Goal: Information Seeking & Learning: Understand process/instructions

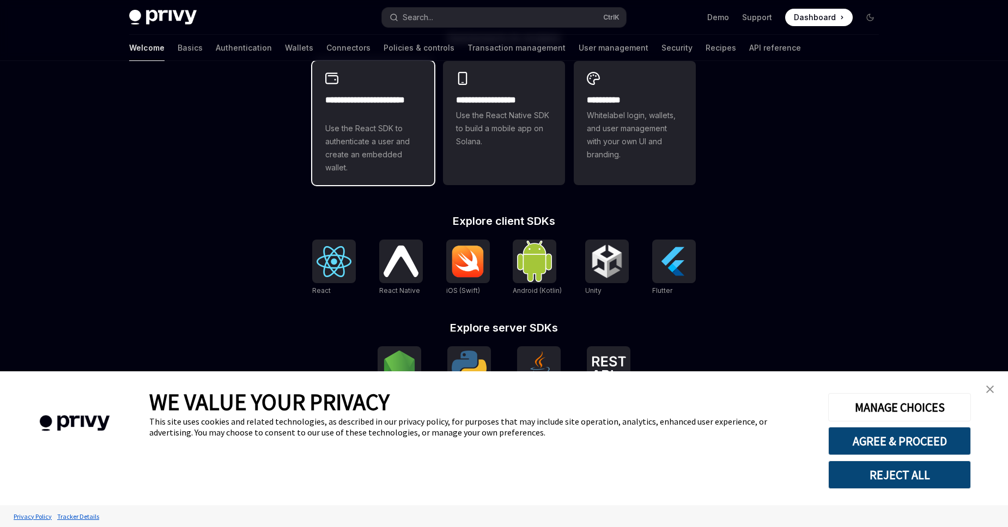
scroll to position [311, 0]
click at [347, 125] on span "Use the React SDK to authenticate a user and create an embedded wallet." at bounding box center [373, 148] width 96 height 52
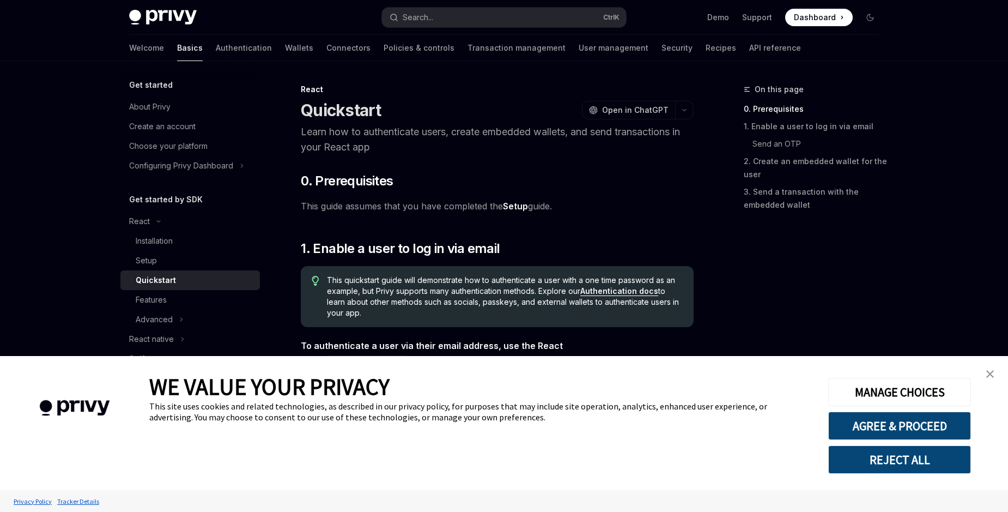
type textarea "*"
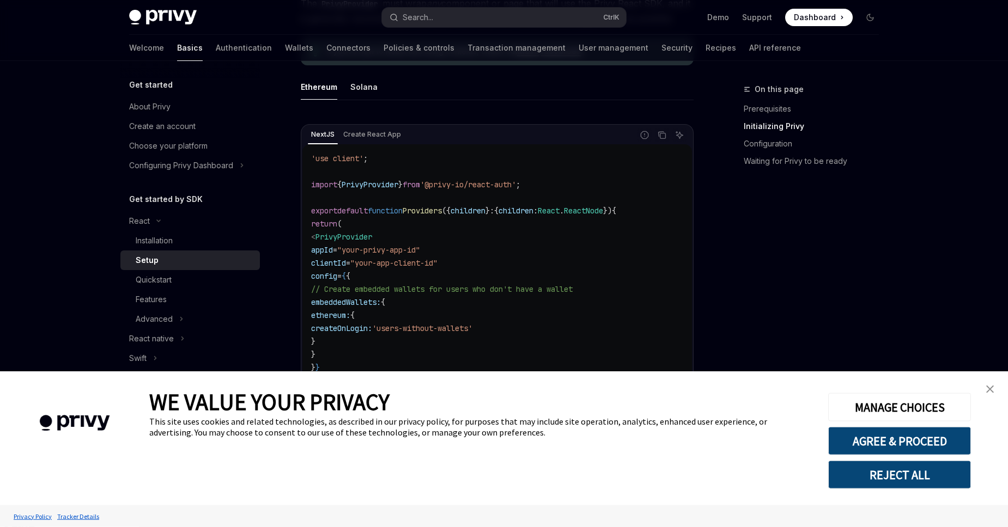
scroll to position [497, 0]
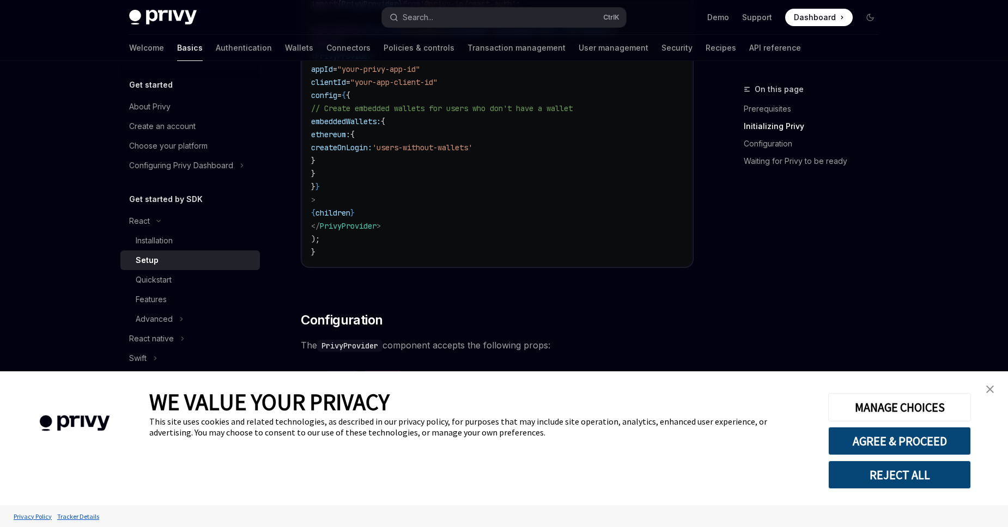
click at [987, 389] on img "close banner" at bounding box center [990, 390] width 8 height 8
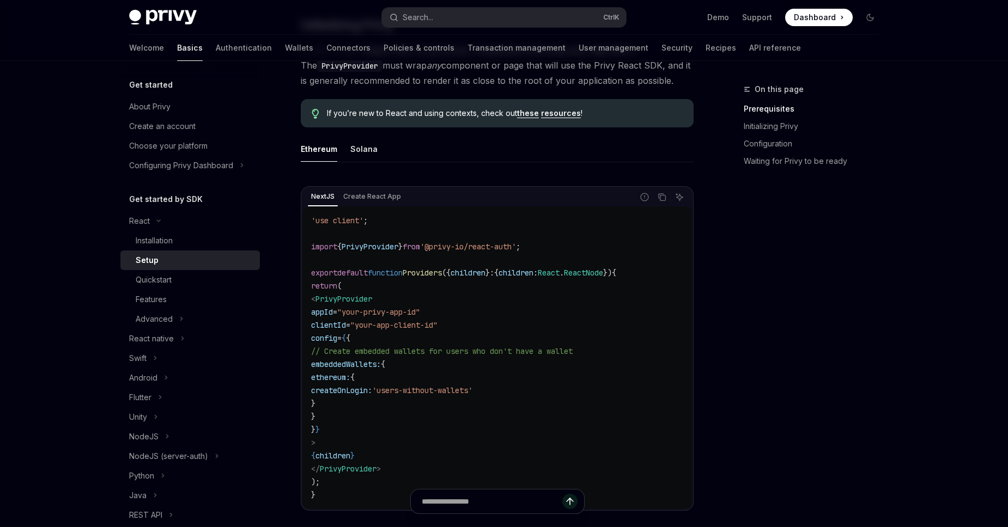
scroll to position [311, 0]
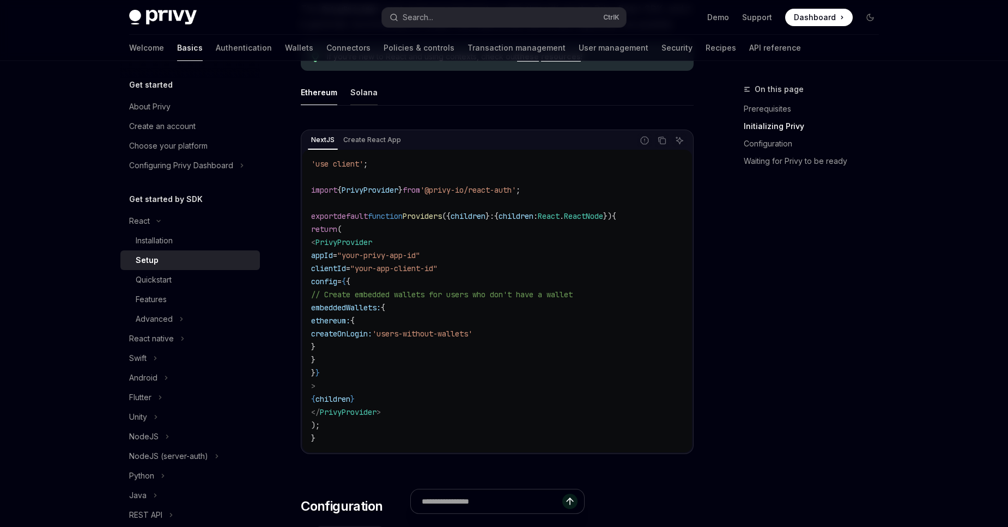
click at [369, 92] on button "Solana" at bounding box center [363, 93] width 27 height 26
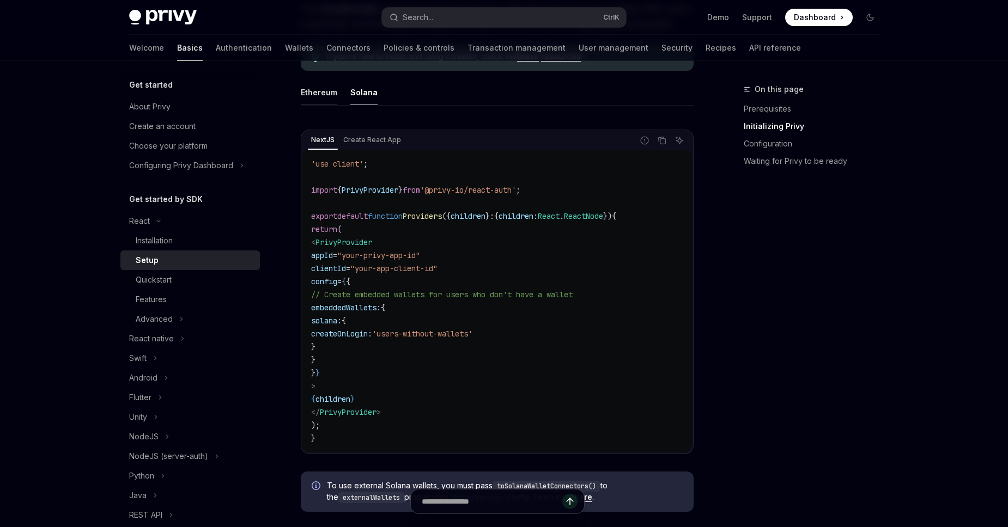
click at [325, 96] on button "Ethereum" at bounding box center [319, 93] width 37 height 26
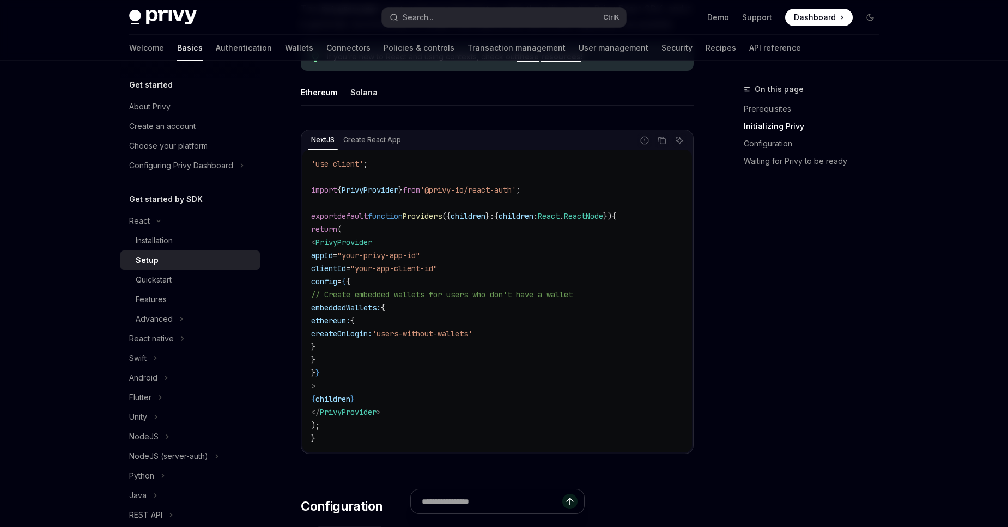
click at [353, 97] on button "Solana" at bounding box center [363, 93] width 27 height 26
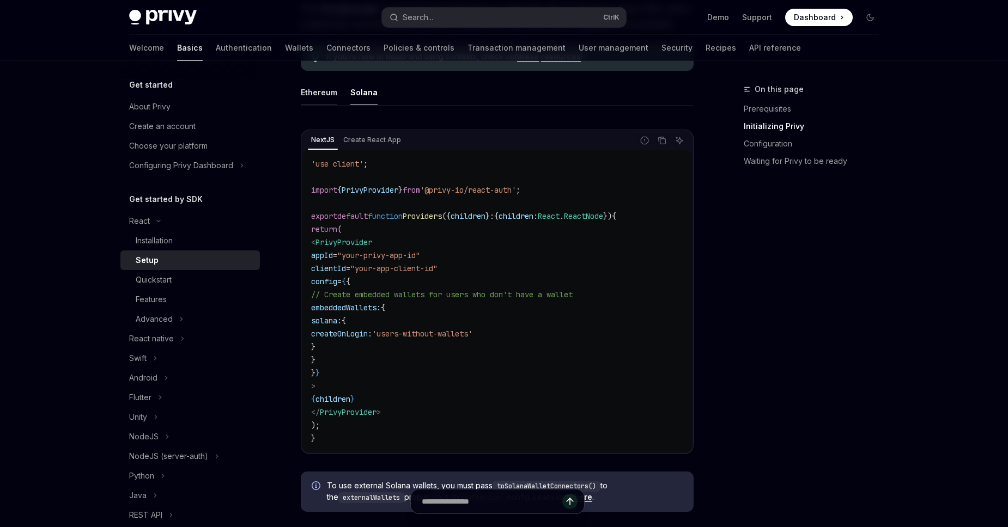
click at [309, 98] on button "Ethereum" at bounding box center [319, 93] width 37 height 26
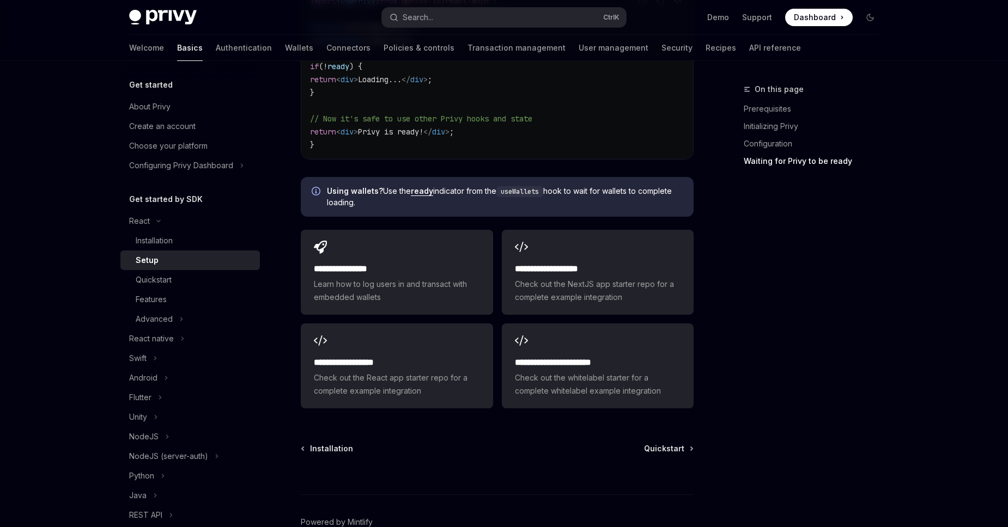
scroll to position [1450, 0]
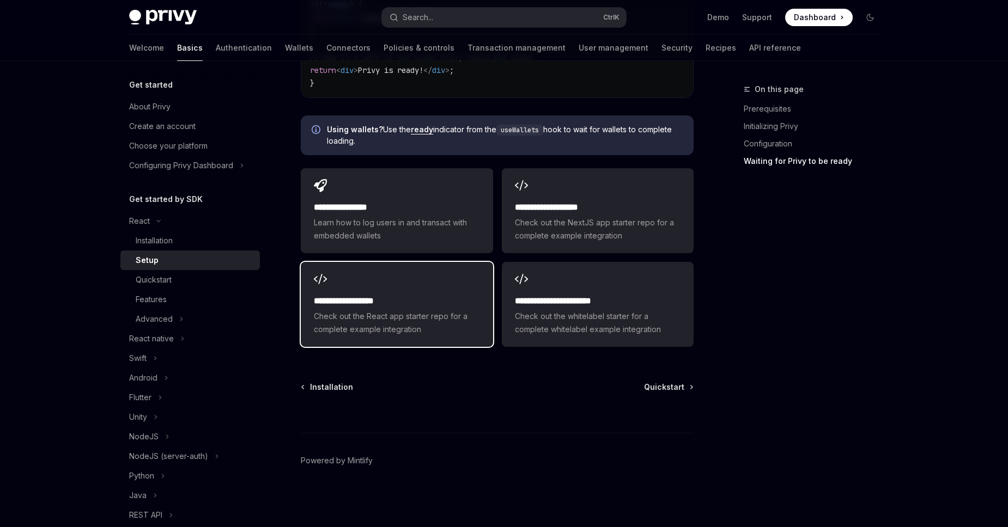
click at [390, 306] on h2 "**********" at bounding box center [397, 301] width 166 height 13
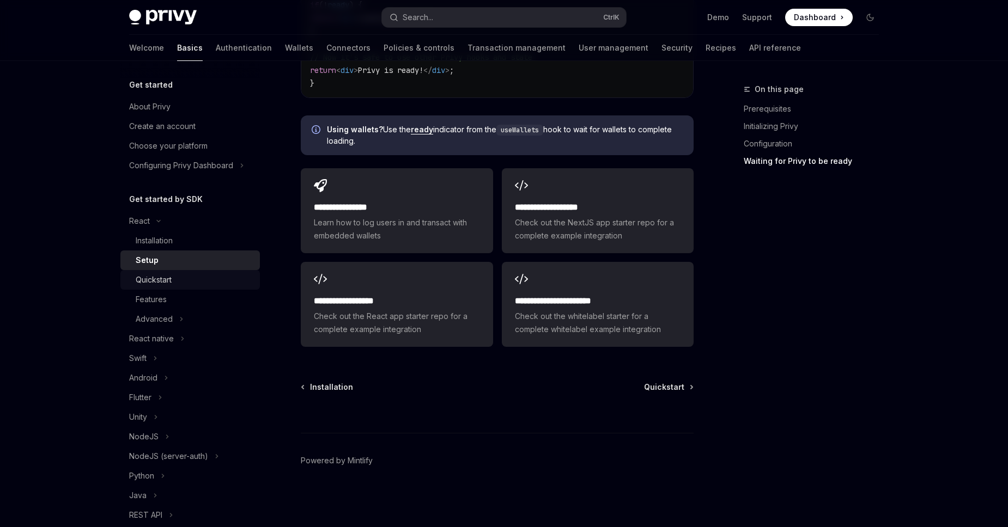
click at [169, 283] on div "Quickstart" at bounding box center [154, 280] width 36 height 13
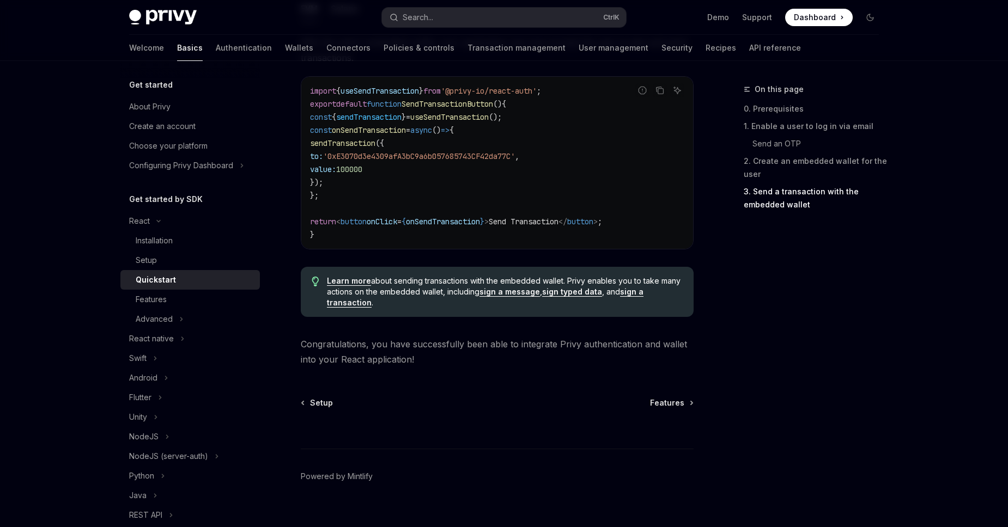
scroll to position [1063, 0]
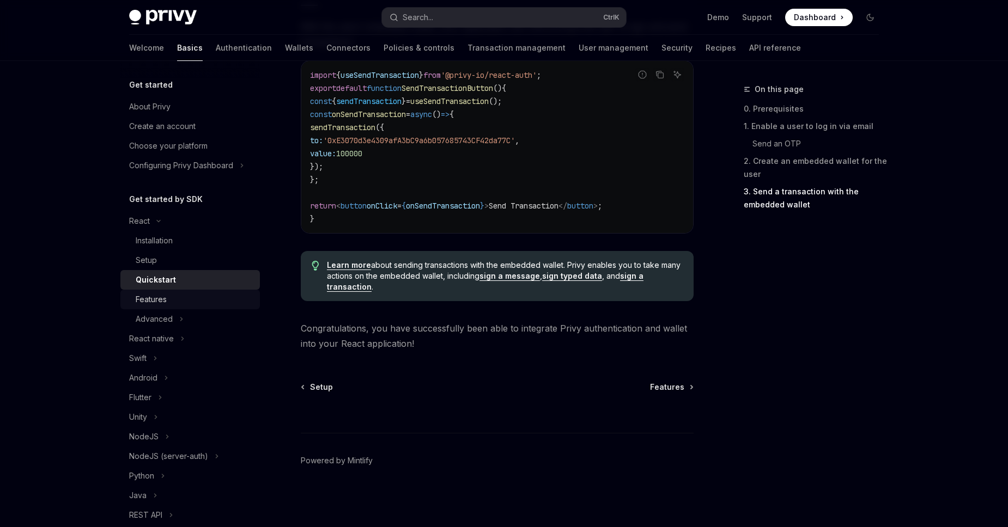
click at [173, 298] on div "Features" at bounding box center [195, 299] width 118 height 13
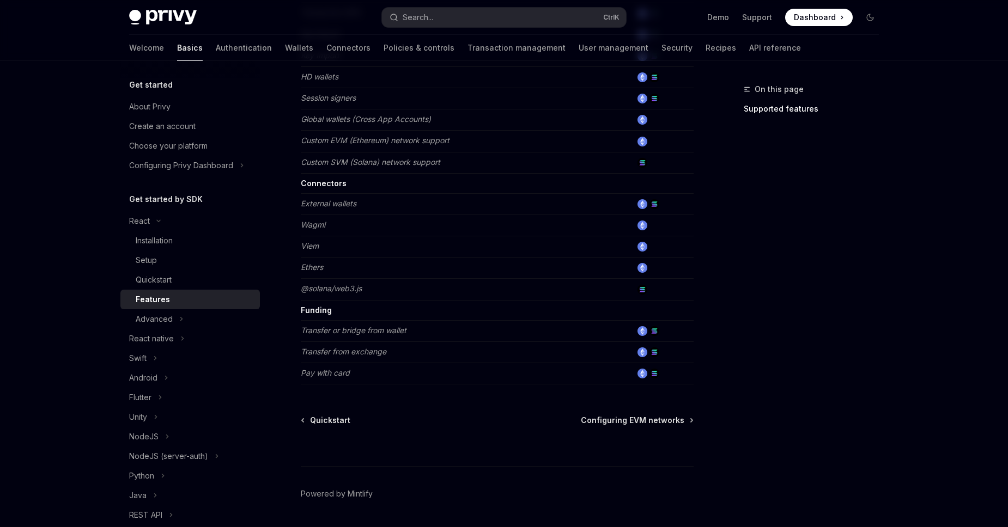
scroll to position [621, 0]
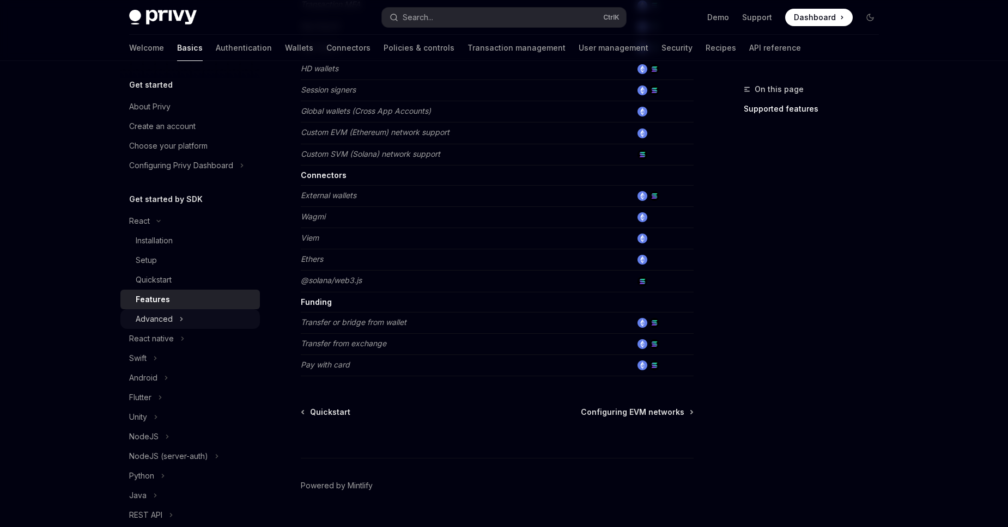
click at [183, 323] on icon "Toggle Advanced section" at bounding box center [181, 319] width 4 height 13
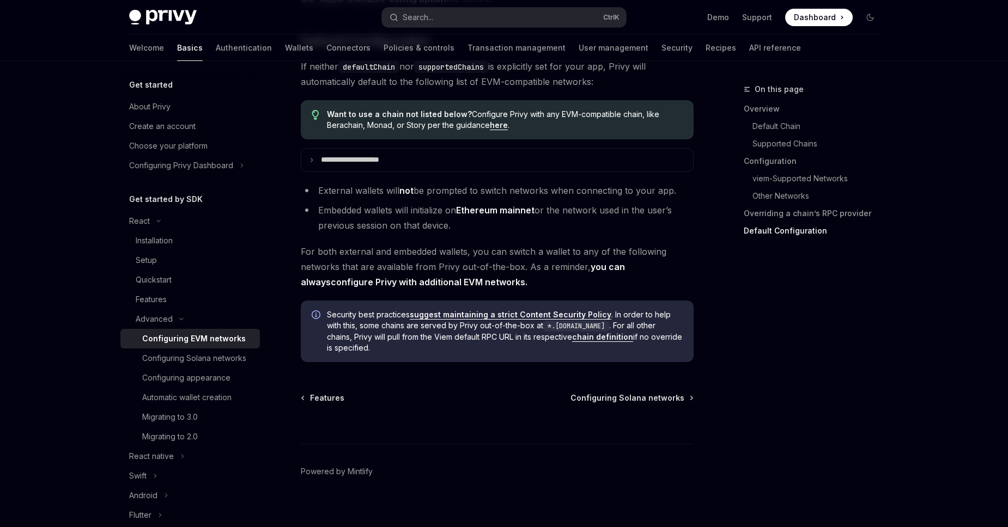
scroll to position [2758, 0]
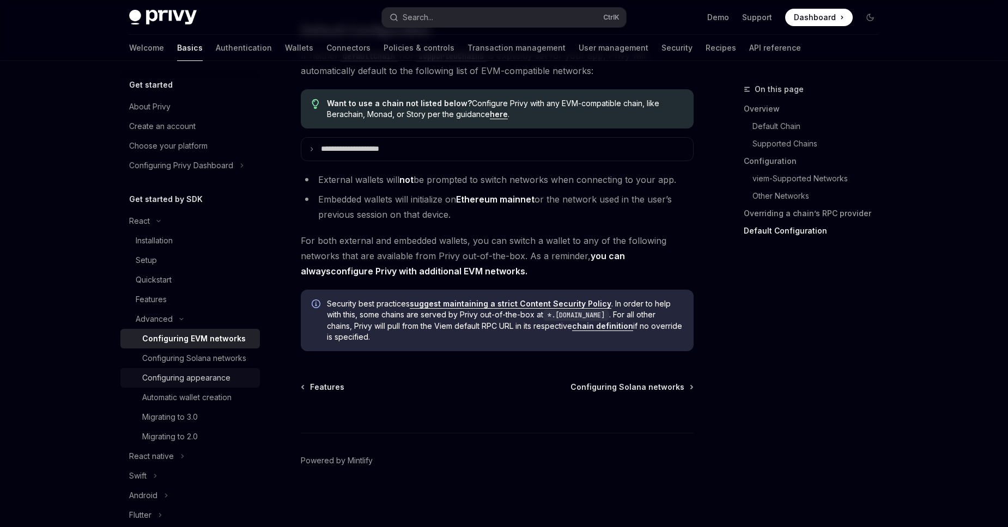
click at [211, 381] on div "Configuring appearance" at bounding box center [186, 378] width 88 height 13
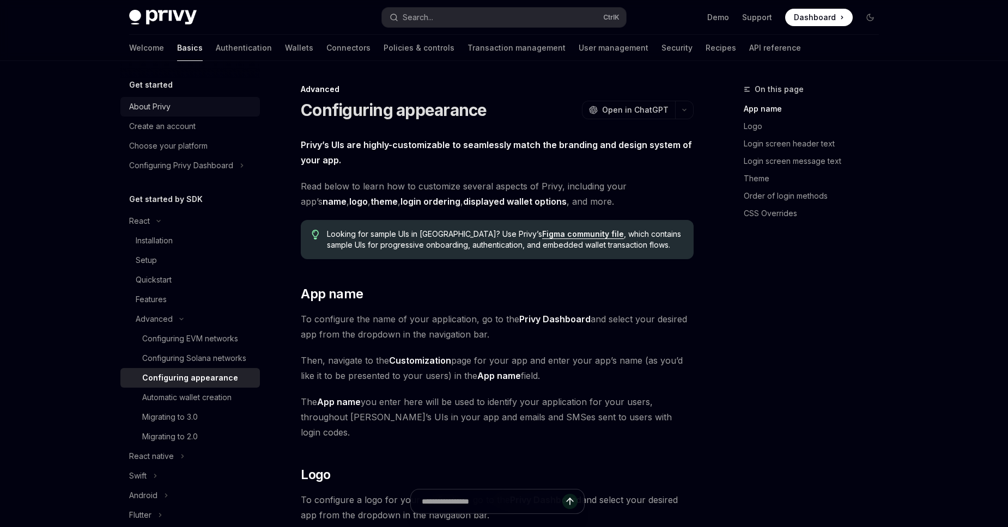
click at [169, 102] on div "About Privy" at bounding box center [149, 106] width 41 height 13
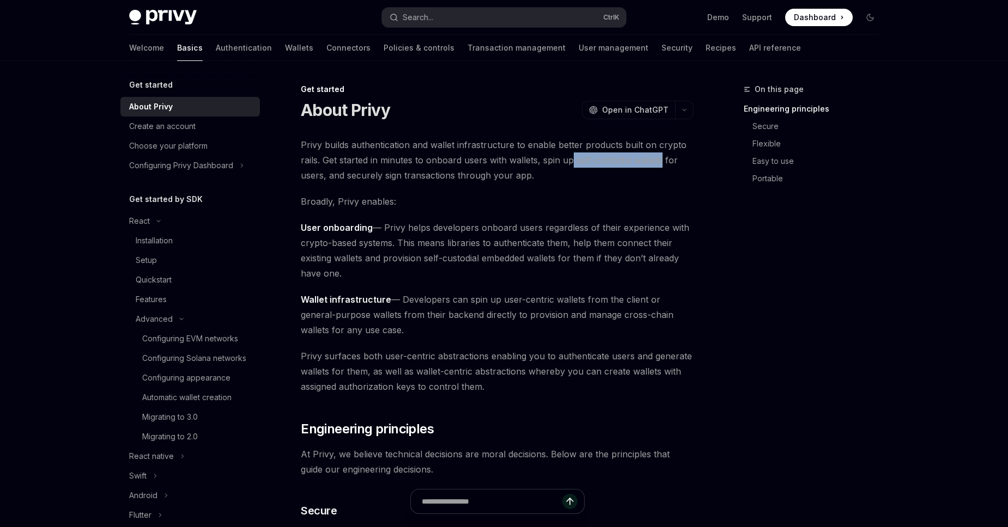
drag, startPoint x: 572, startPoint y: 161, endPoint x: 663, endPoint y: 163, distance: 90.5
click at [663, 163] on span "Privy builds authentication and wallet infrastructure to enable better products…" at bounding box center [497, 160] width 393 height 46
copy span "self-custodial wallets"
click at [155, 236] on div "Installation" at bounding box center [154, 240] width 37 height 13
type textarea "*"
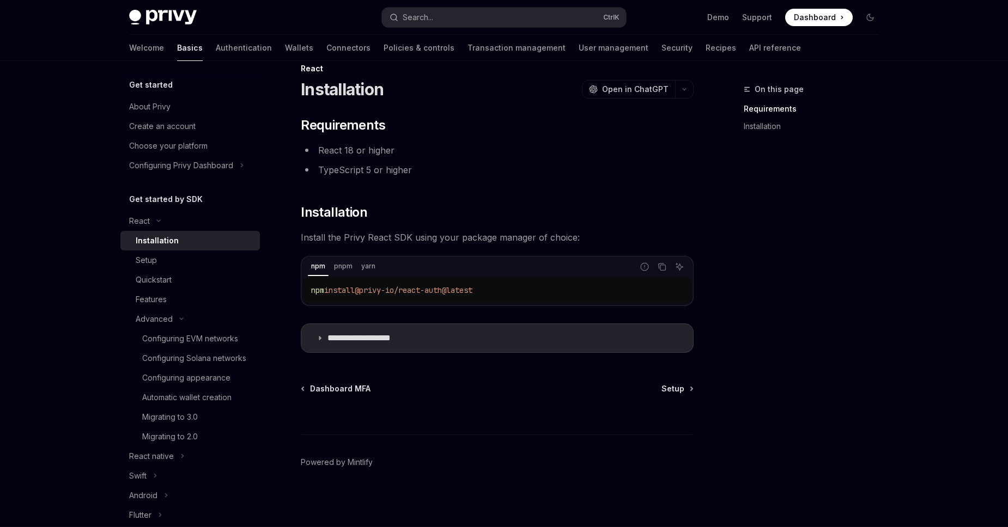
scroll to position [22, 0]
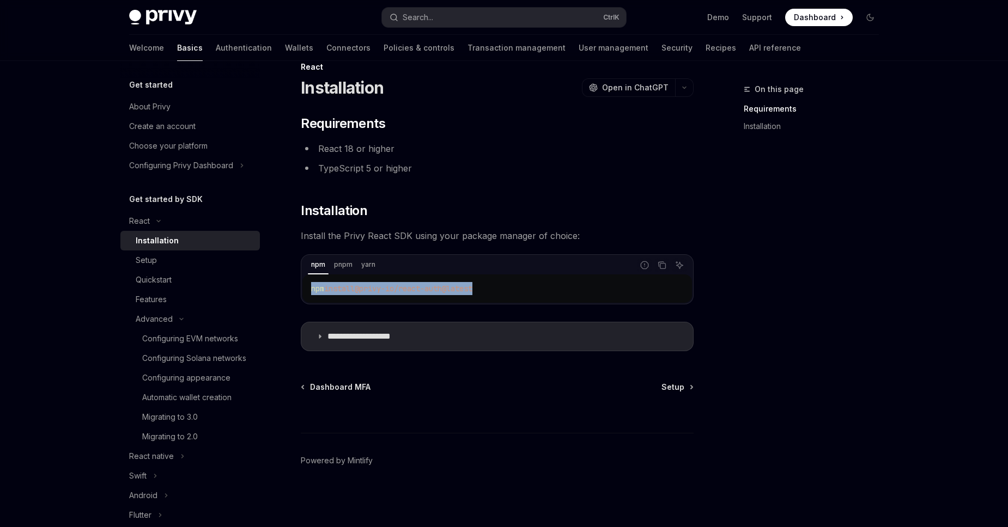
drag, startPoint x: 501, startPoint y: 288, endPoint x: 308, endPoint y: 289, distance: 193.4
click at [308, 289] on div "npm install @privy-io/react-auth@latest" at bounding box center [497, 289] width 390 height 28
copy span "npm install @privy-io/react-auth@latest"
click at [412, 339] on p "**********" at bounding box center [372, 336] width 90 height 11
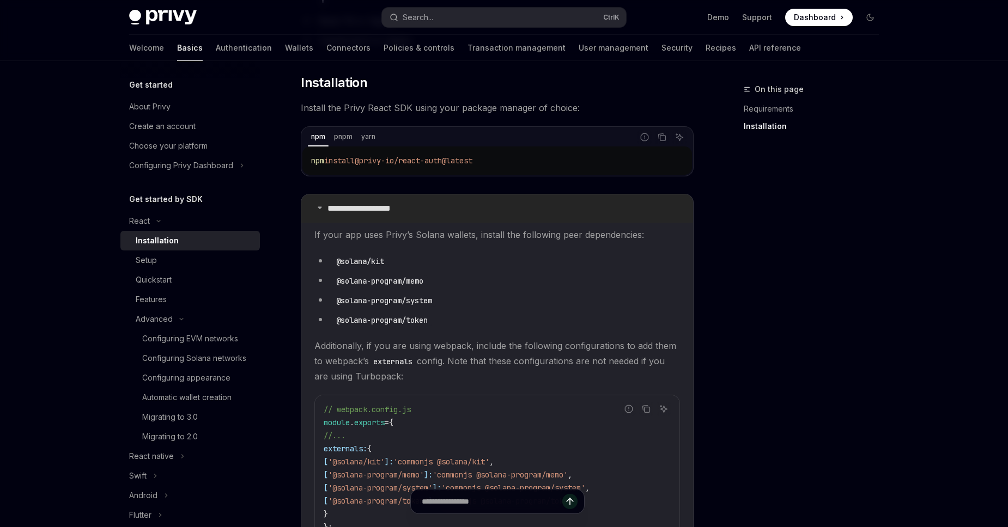
scroll to position [147, 0]
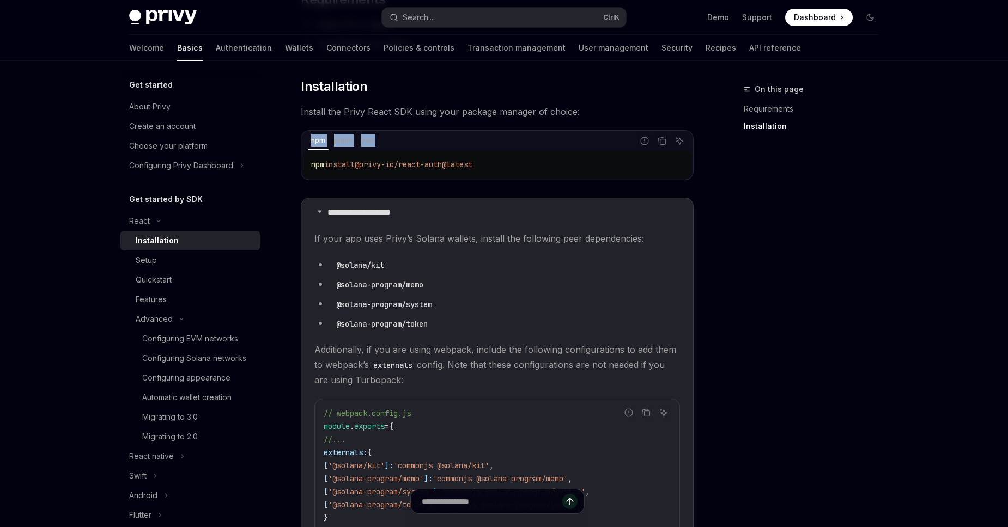
drag, startPoint x: 501, startPoint y: 163, endPoint x: 307, endPoint y: 149, distance: 194.5
click at [307, 150] on div "npm install @privy-io/react-auth@latest" at bounding box center [497, 164] width 390 height 28
copy div "npm pnpm yarn"
click at [659, 143] on icon "Copy the contents from the code block" at bounding box center [662, 141] width 9 height 9
